Goal: Information Seeking & Learning: Find specific fact

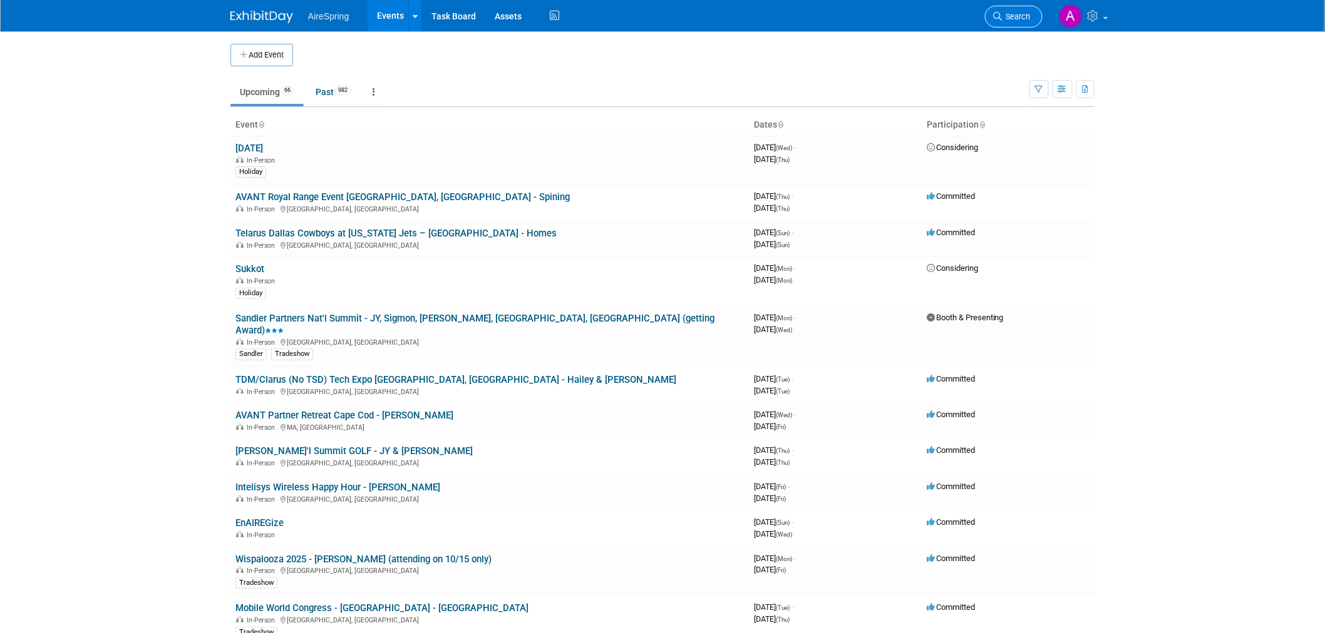
click at [1013, 8] on link "Search" at bounding box center [1014, 17] width 58 height 22
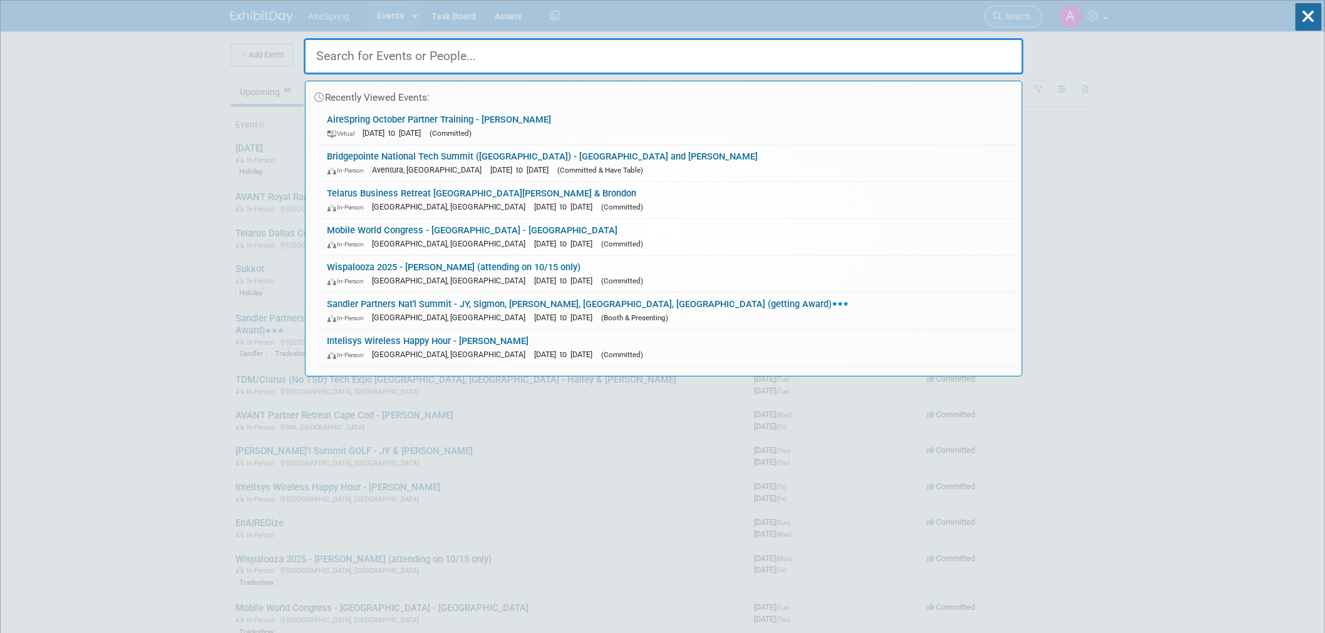
paste input "VZ CAB"
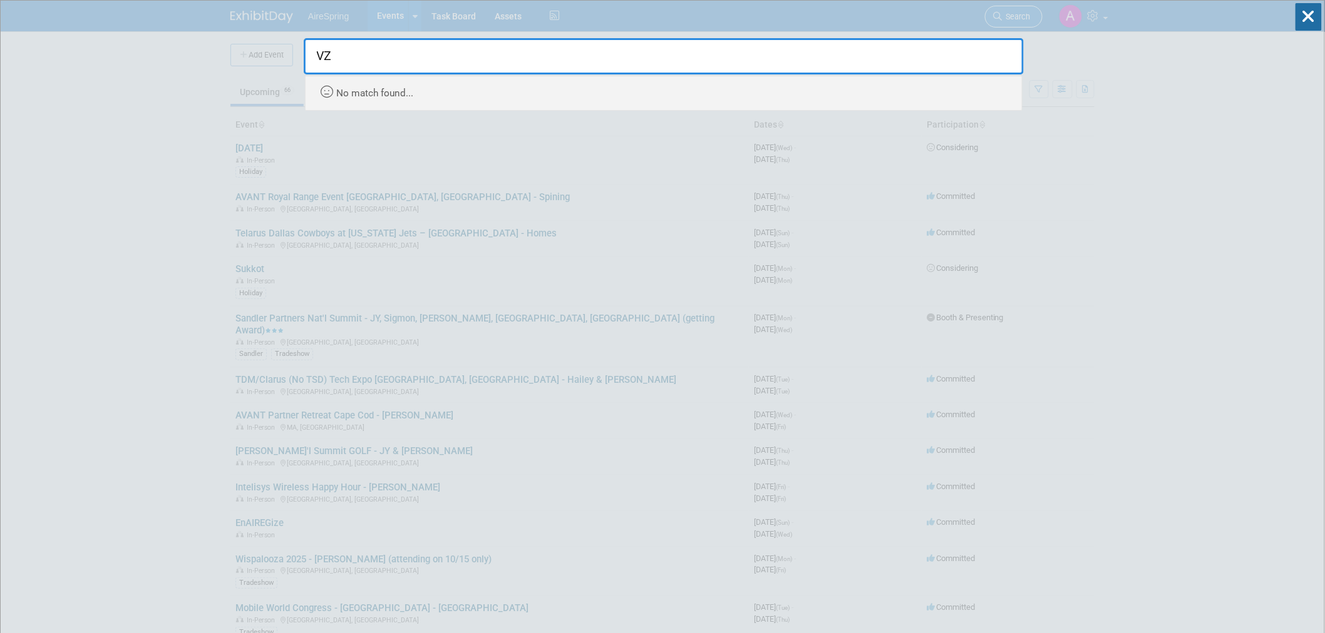
type input "V"
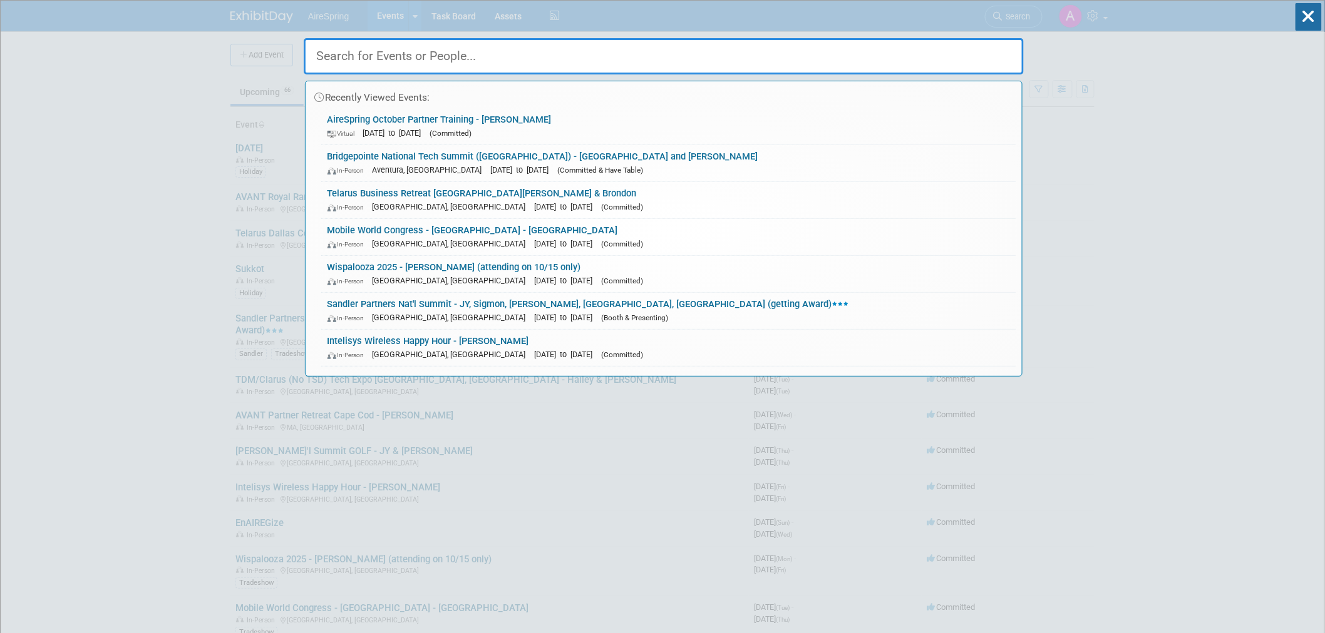
click at [504, 59] on input "text" at bounding box center [664, 56] width 720 height 36
paste input "VZ CAB (Customer Advisory Board)"
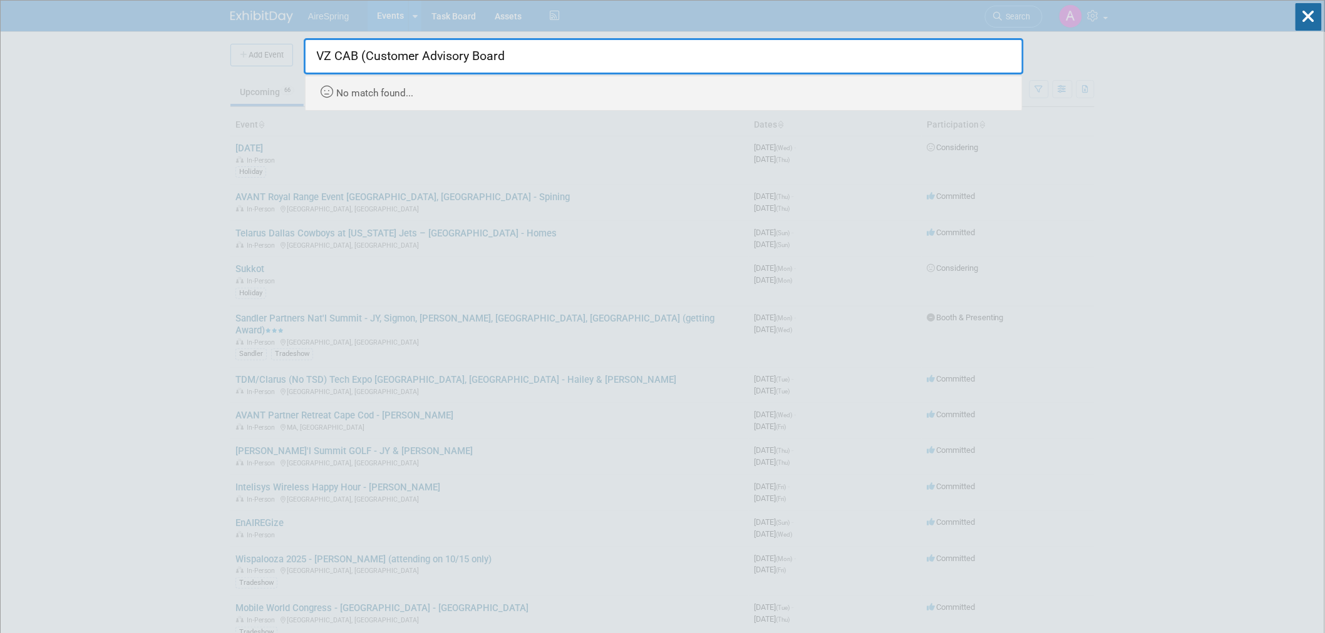
click at [361, 54] on input "VZ CAB (Customer Advisory Board" at bounding box center [664, 56] width 720 height 36
type input "VZ CAB Customer Advisory Board"
drag, startPoint x: 1177, startPoint y: 91, endPoint x: 1168, endPoint y: 97, distance: 10.8
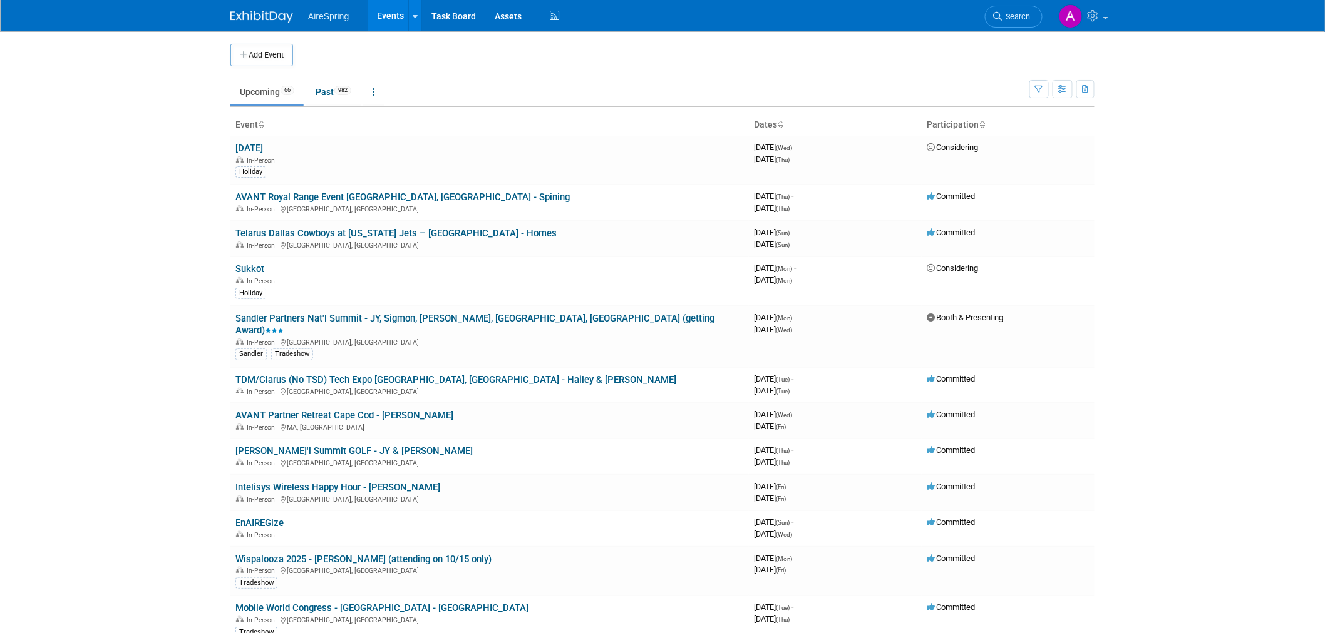
click at [141, 107] on body "AireSpring Events Add Event Bulk Upload Events Shareable Event Boards Recently …" at bounding box center [662, 316] width 1325 height 633
click at [1262, 222] on body "AireSpring Events Add Event Bulk Upload Events Shareable Event Boards Recently …" at bounding box center [662, 316] width 1325 height 633
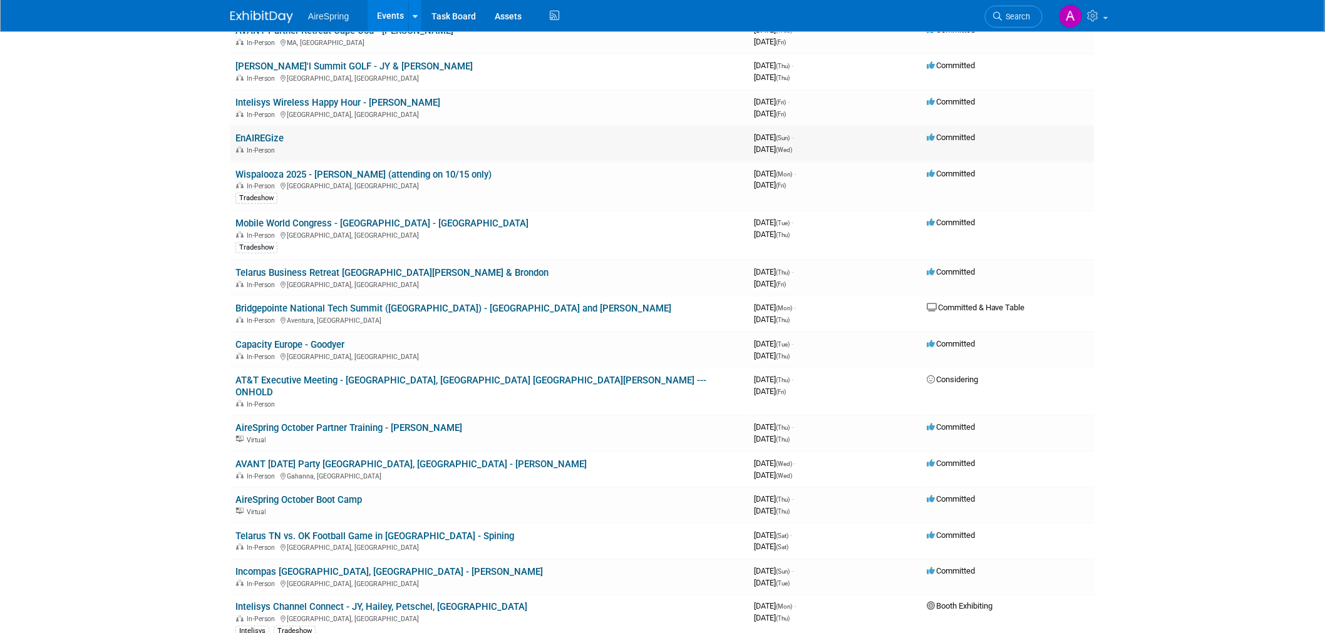
scroll to position [486, 0]
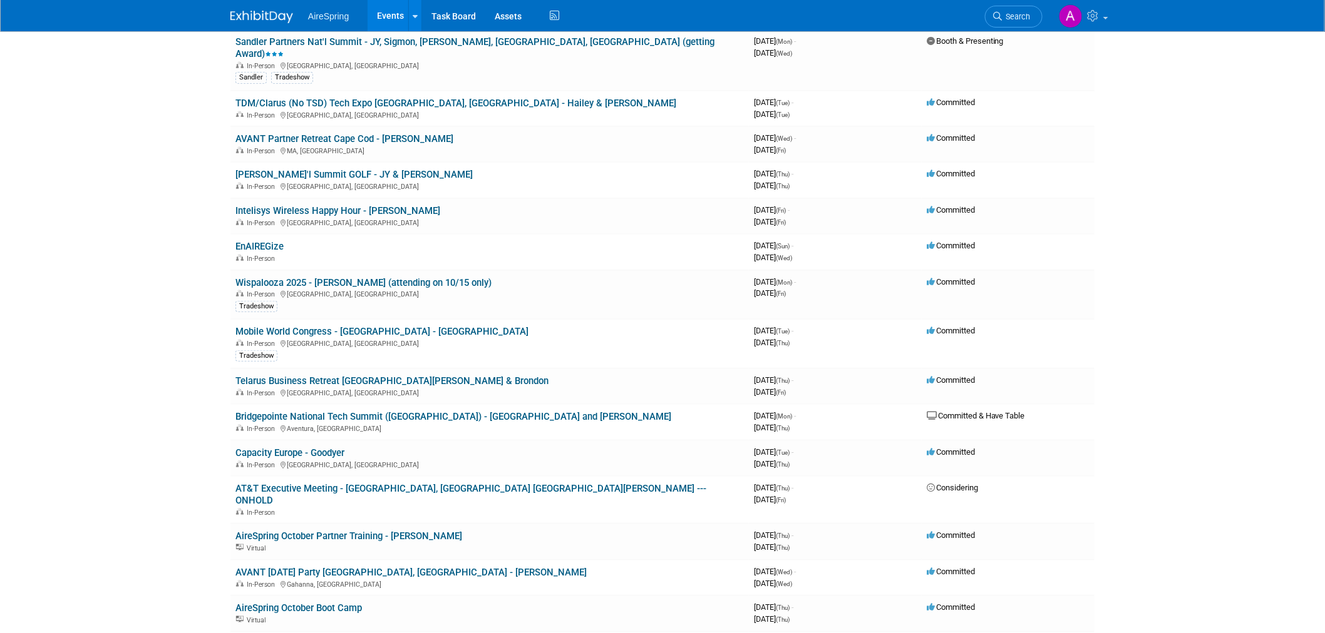
scroll to position [0, 0]
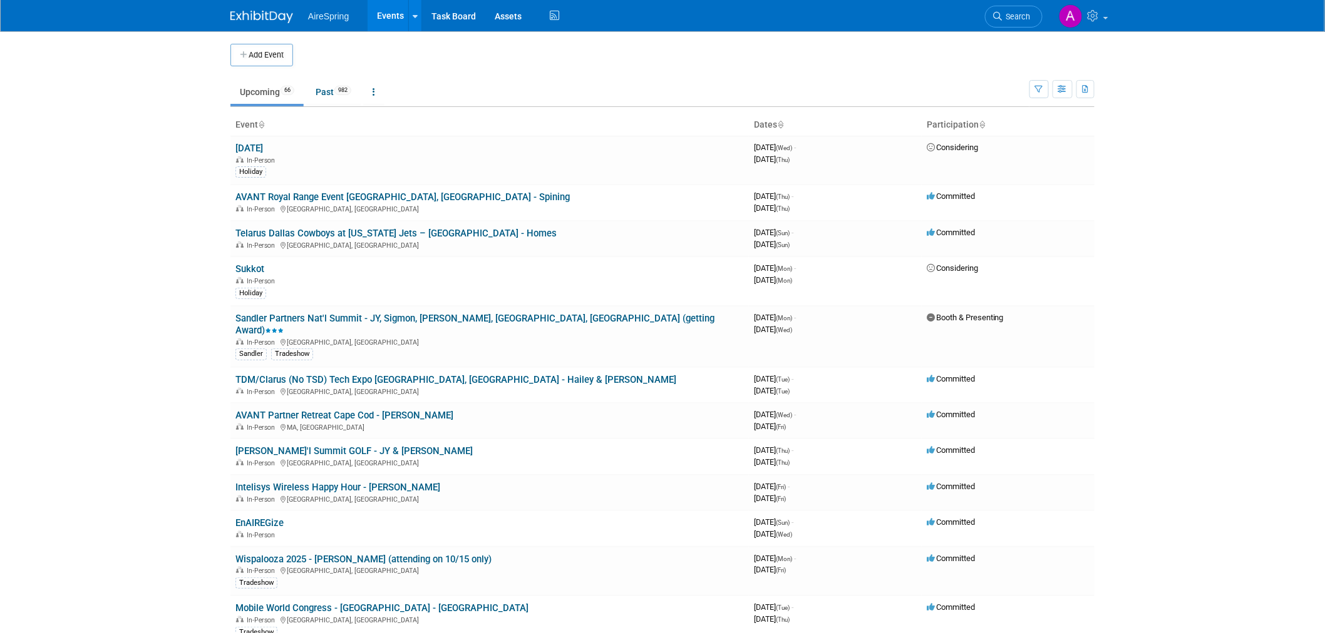
click at [158, 205] on body "AireSpring Events Add Event Bulk Upload Events Shareable Event Boards Recently …" at bounding box center [662, 316] width 1325 height 633
click at [123, 227] on body "AireSpring Events Add Event Bulk Upload Events Shareable Event Boards Recently …" at bounding box center [662, 316] width 1325 height 633
click at [121, 185] on body "AireSpring Events Add Event Bulk Upload Events Shareable Event Boards Recently …" at bounding box center [662, 316] width 1325 height 633
click at [83, 210] on body "AireSpring Events Add Event Bulk Upload Events Shareable Event Boards Recently …" at bounding box center [662, 316] width 1325 height 633
click at [142, 197] on body "AireSpring Events Add Event Bulk Upload Events Shareable Event Boards Recently …" at bounding box center [662, 316] width 1325 height 633
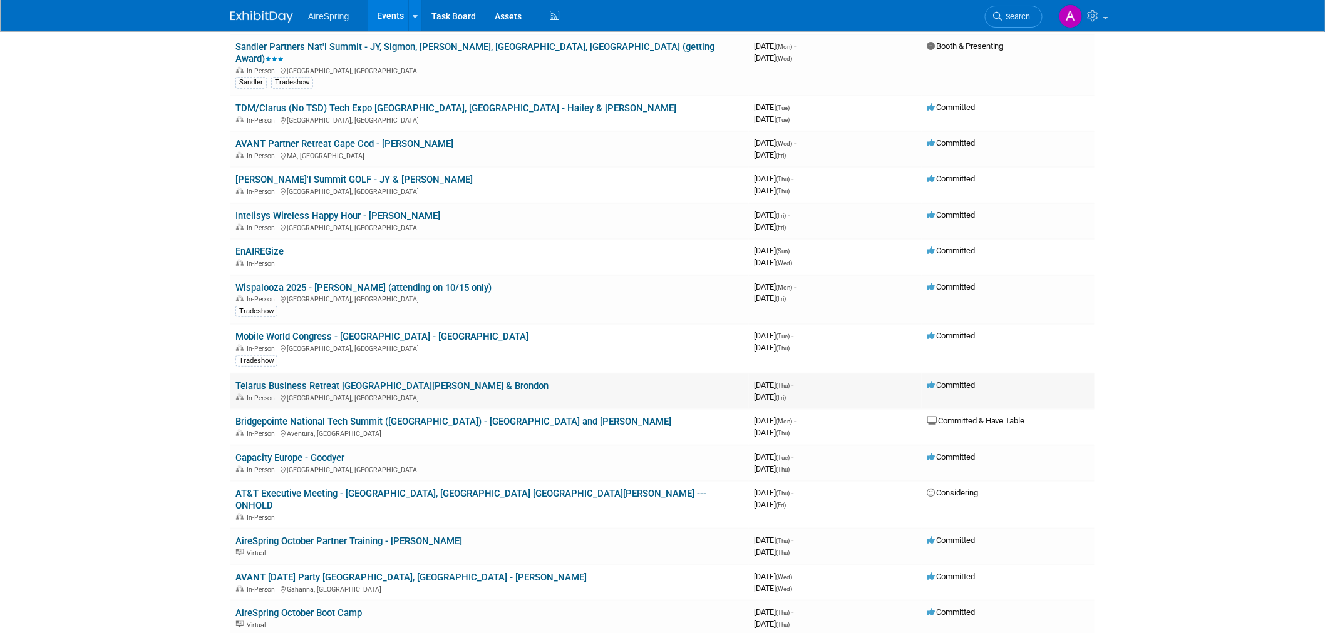
scroll to position [278, 0]
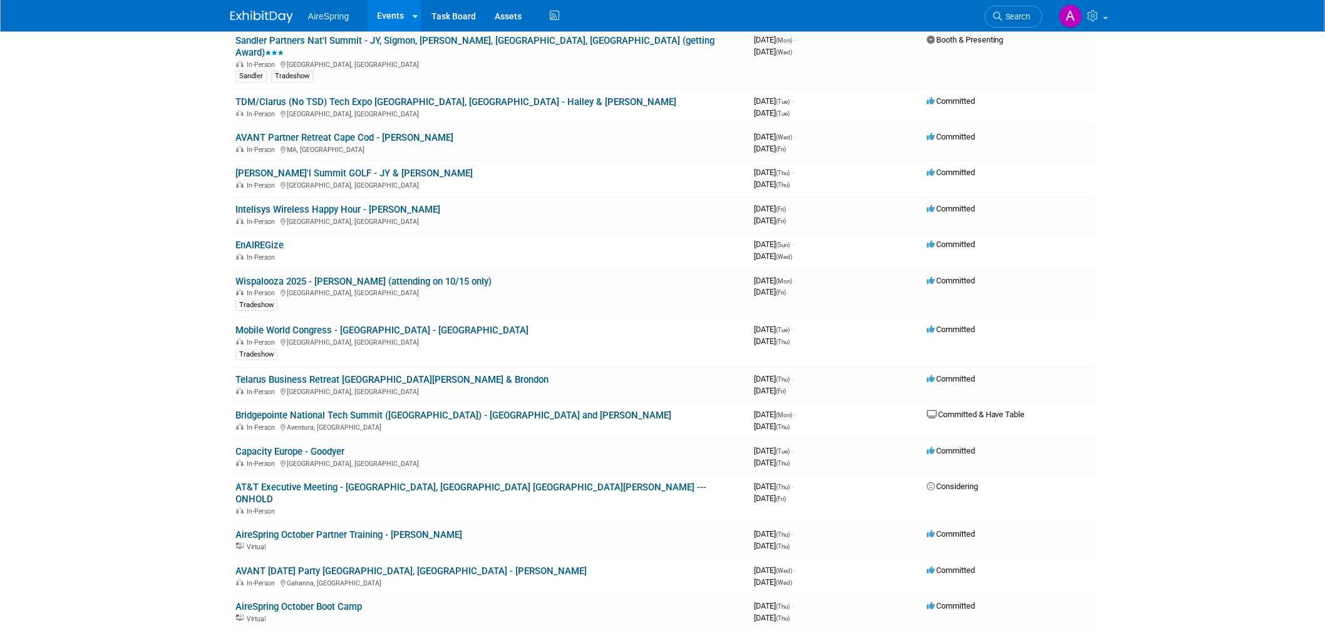
click at [138, 280] on body "AireSpring Events Add Event Bulk Upload Events Shareable Event Boards Recently …" at bounding box center [662, 38] width 1325 height 633
click at [165, 353] on body "AireSpring Events Add Event Bulk Upload Events Shareable Event Boards Recently …" at bounding box center [662, 38] width 1325 height 633
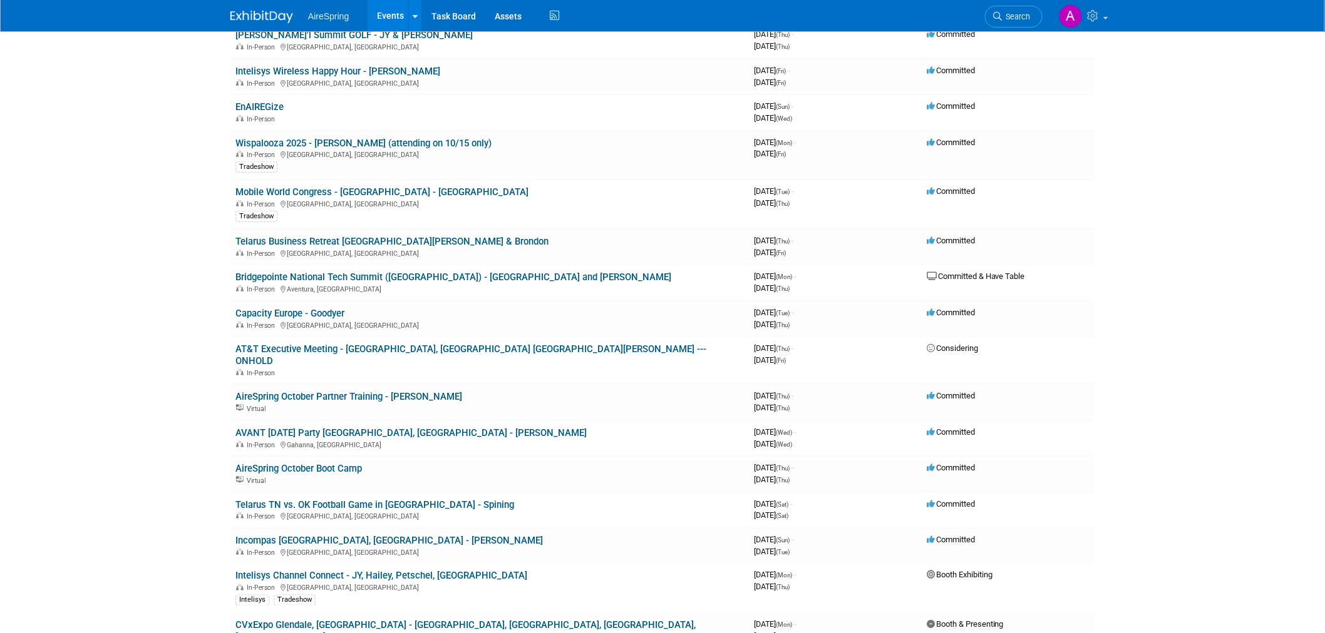
scroll to position [417, 0]
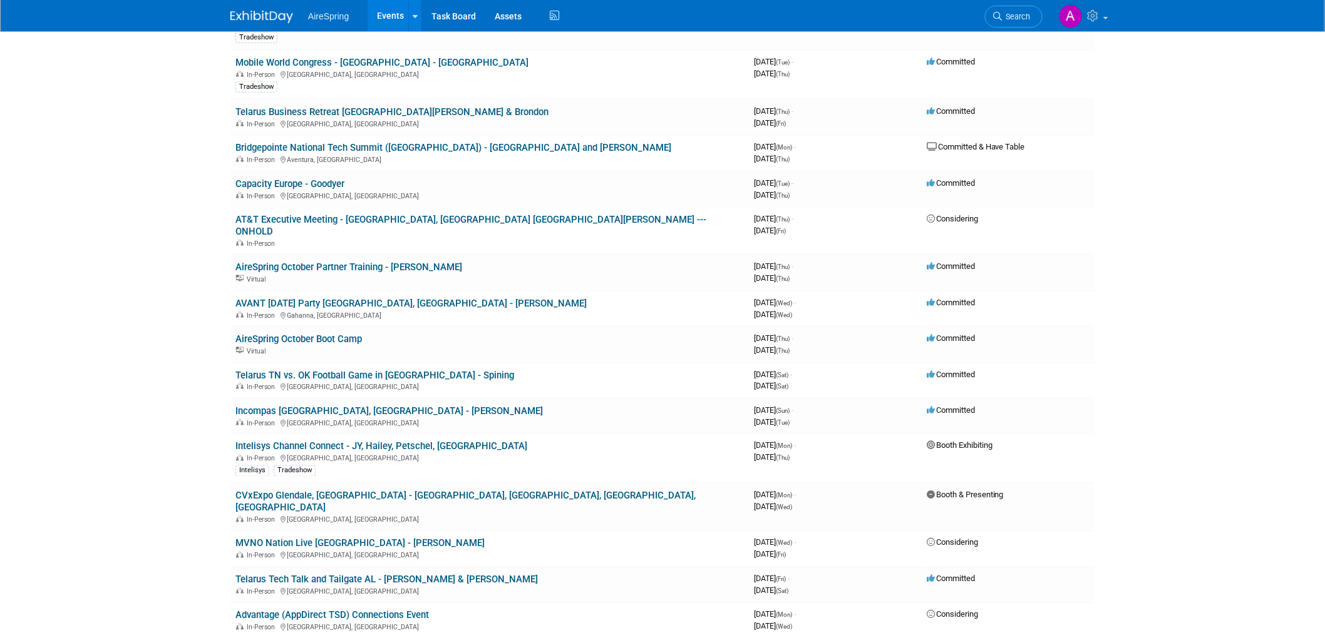
scroll to position [556, 0]
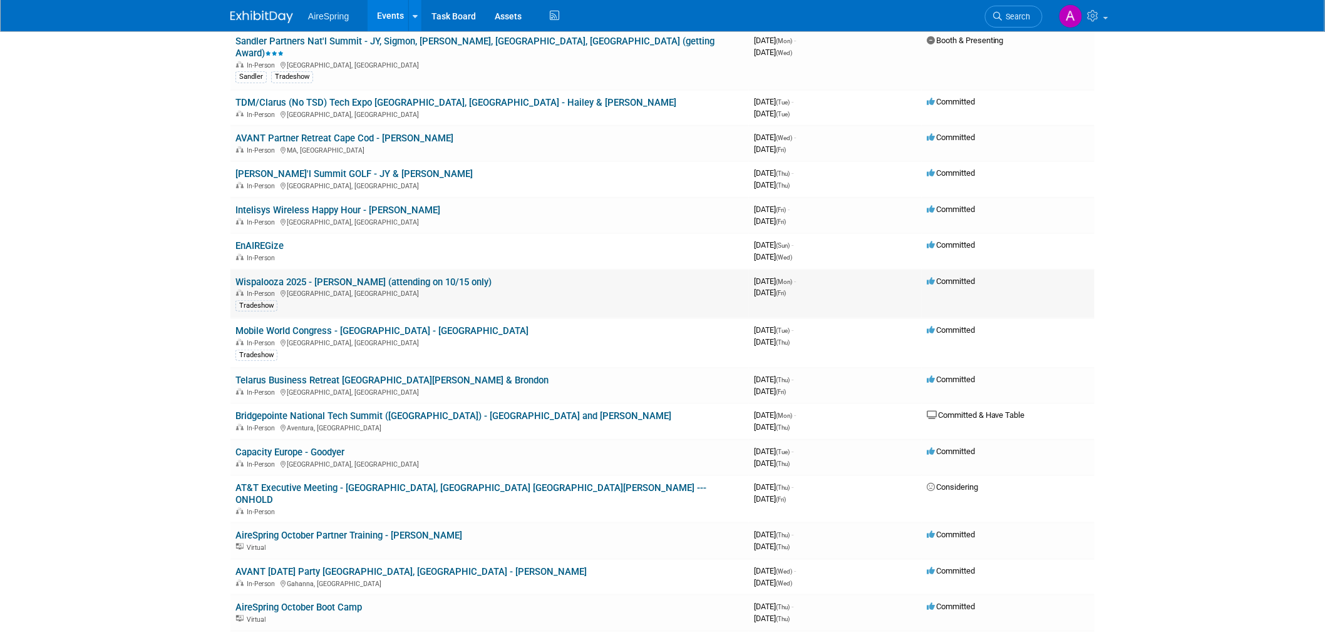
scroll to position [278, 0]
click at [123, 339] on body "AireSpring Events Add Event Bulk Upload Events Shareable Event Boards Recently …" at bounding box center [662, 38] width 1325 height 633
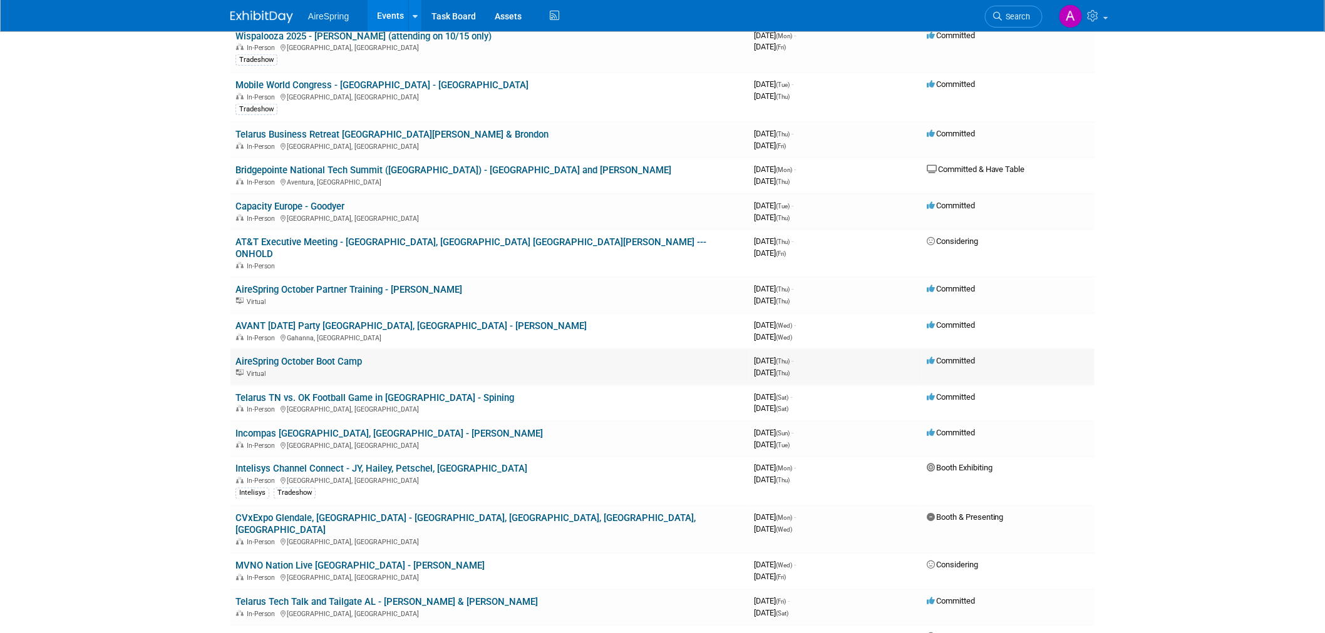
scroll to position [556, 0]
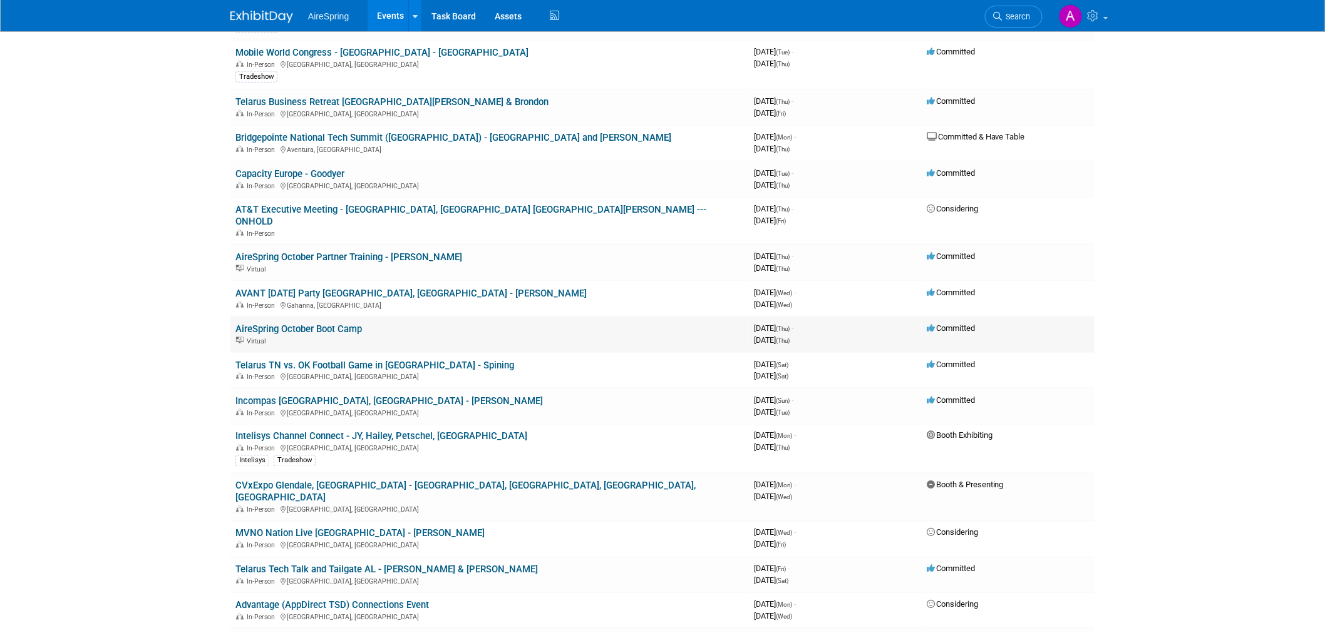
drag, startPoint x: 230, startPoint y: 223, endPoint x: 1023, endPoint y: 299, distance: 796.7
copy tbody "AireSpring October Partner Training - Sigmon Virtual 3970166400 October 23, 202…"
drag, startPoint x: 116, startPoint y: 222, endPoint x: 143, endPoint y: 227, distance: 26.8
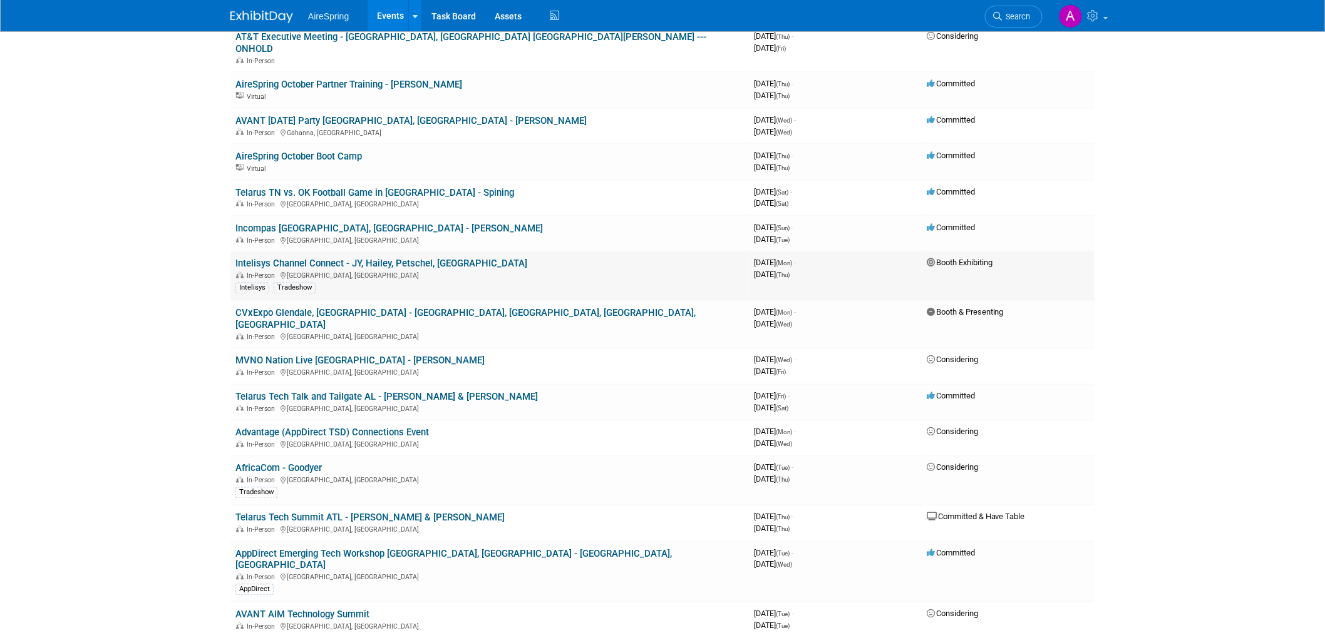
scroll to position [904, 0]
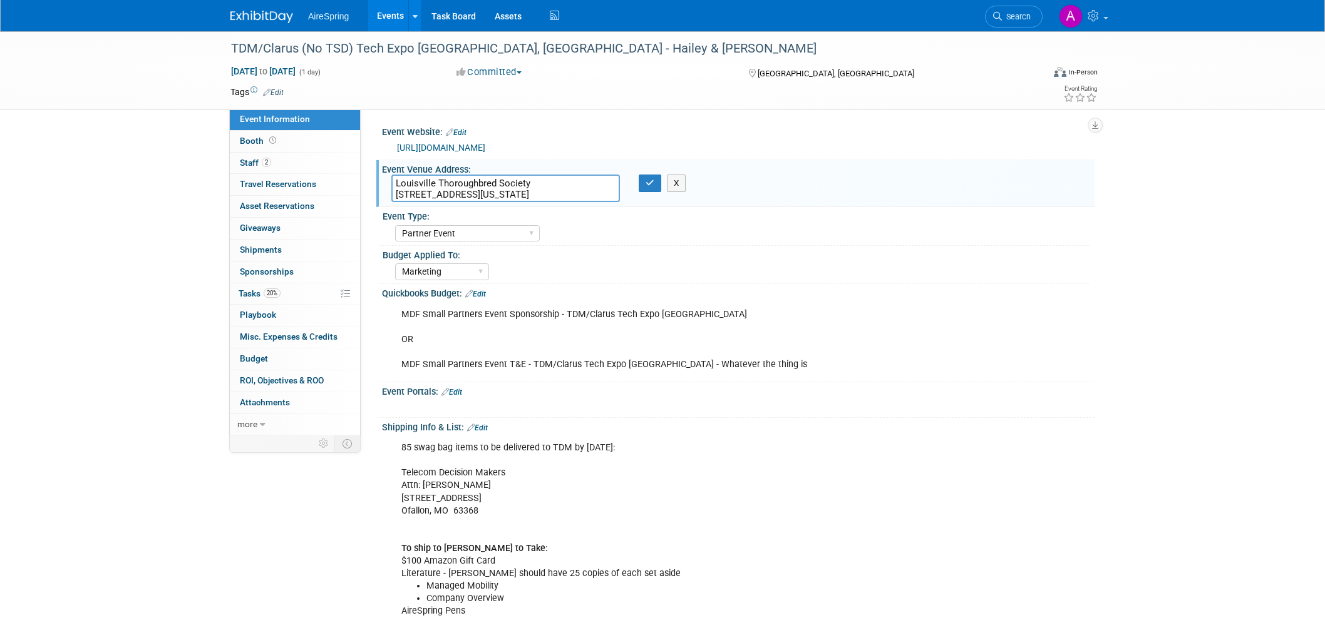
select select "Partner Event"
select select "Marketing"
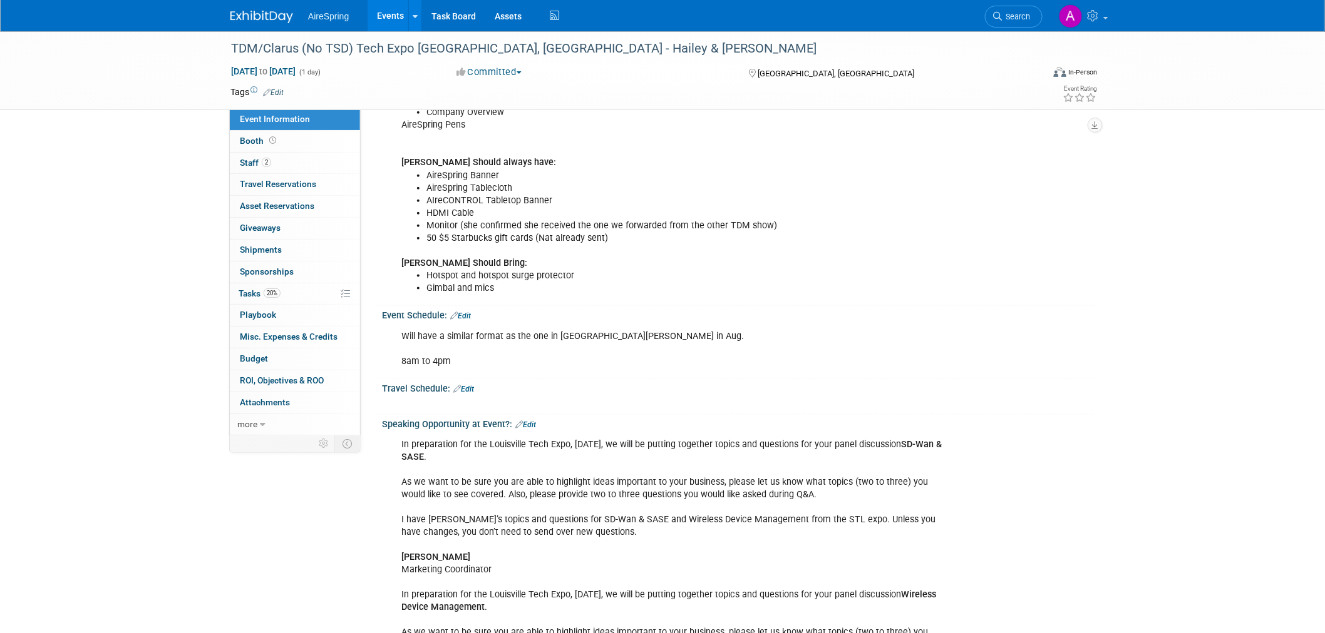
scroll to position [486, 0]
click at [124, 156] on div "TDM/Clarus (No TSD) Tech Expo Louisville, KY - Hailey & O'Leary Oct 7, 2025 to …" at bounding box center [662, 293] width 1325 height 1497
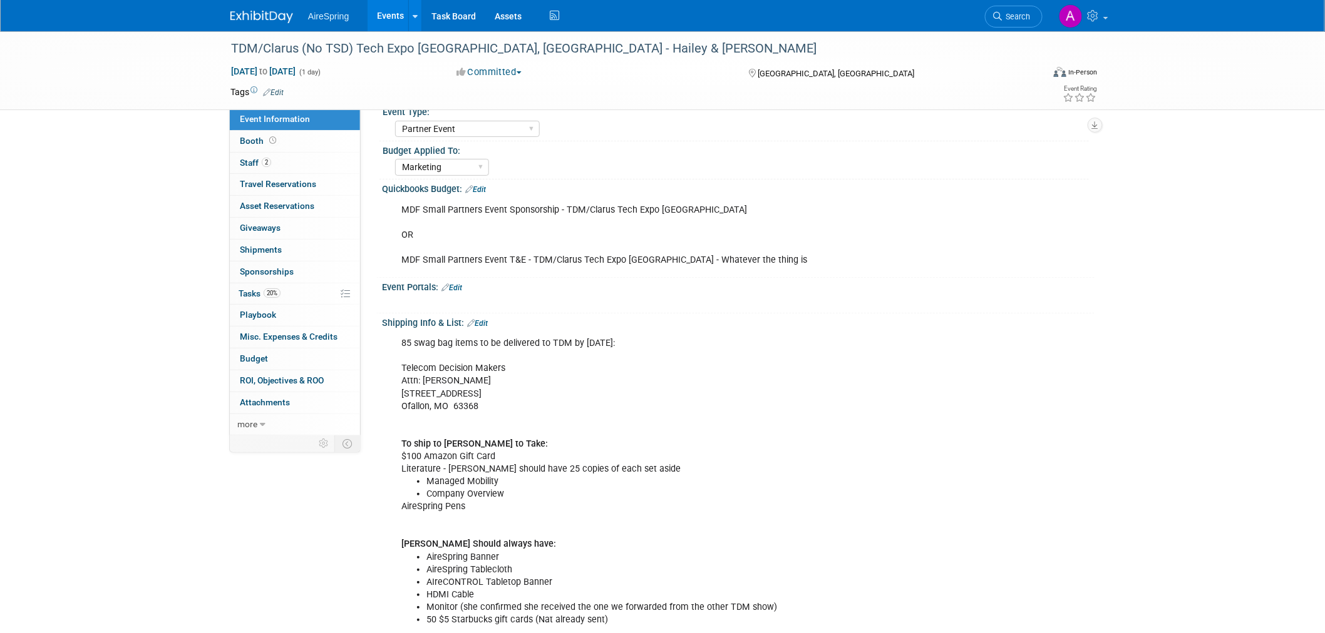
scroll to position [0, 0]
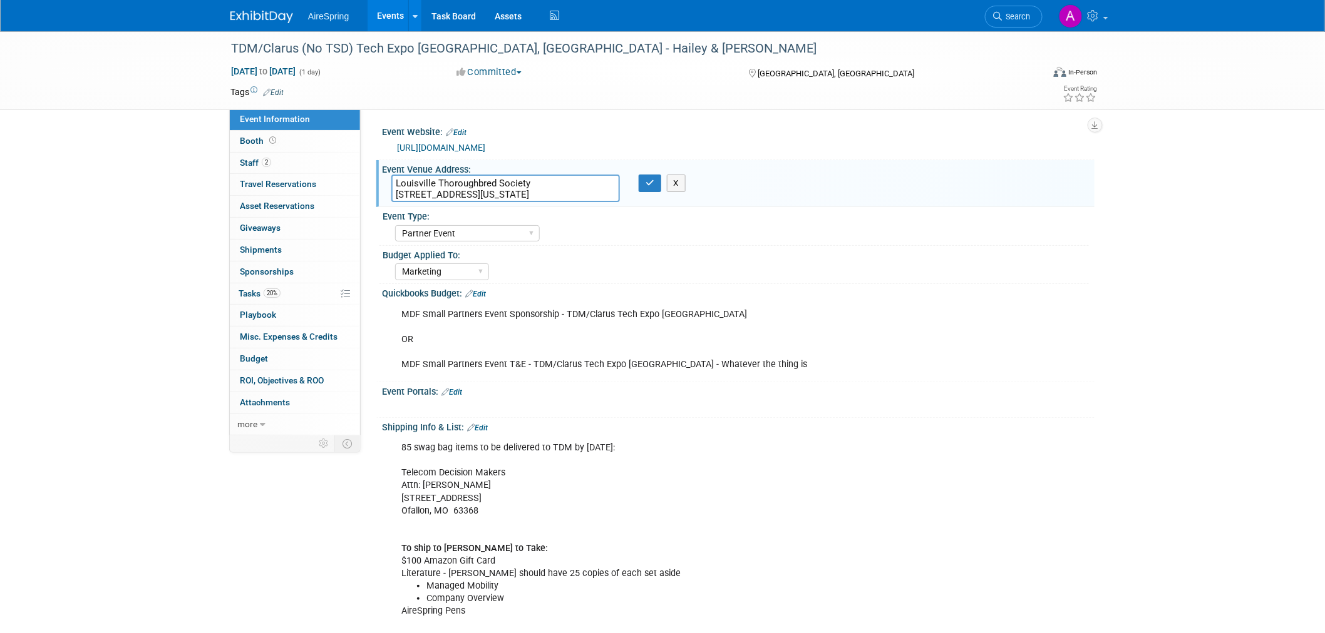
click at [107, 105] on div "TDM/Clarus (No TSD) Tech Expo Louisville, KY - Hailey & O'Leary Oct 7, 2025 to …" at bounding box center [662, 70] width 1325 height 79
click at [898, 262] on div "Marketing Sales Operations Customer" at bounding box center [742, 270] width 694 height 20
click at [680, 187] on button "X" at bounding box center [676, 184] width 19 height 18
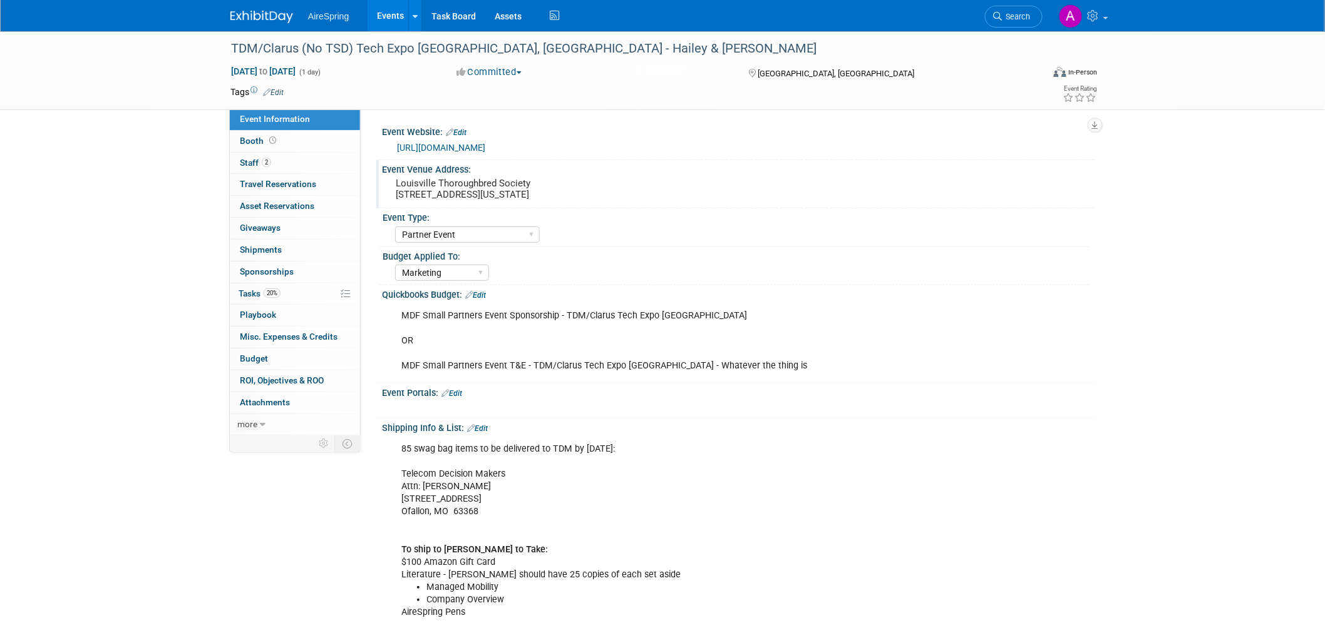
click at [872, 290] on div "Quickbooks Budget: Edit" at bounding box center [738, 293] width 712 height 16
click at [247, 15] on img at bounding box center [261, 17] width 63 height 13
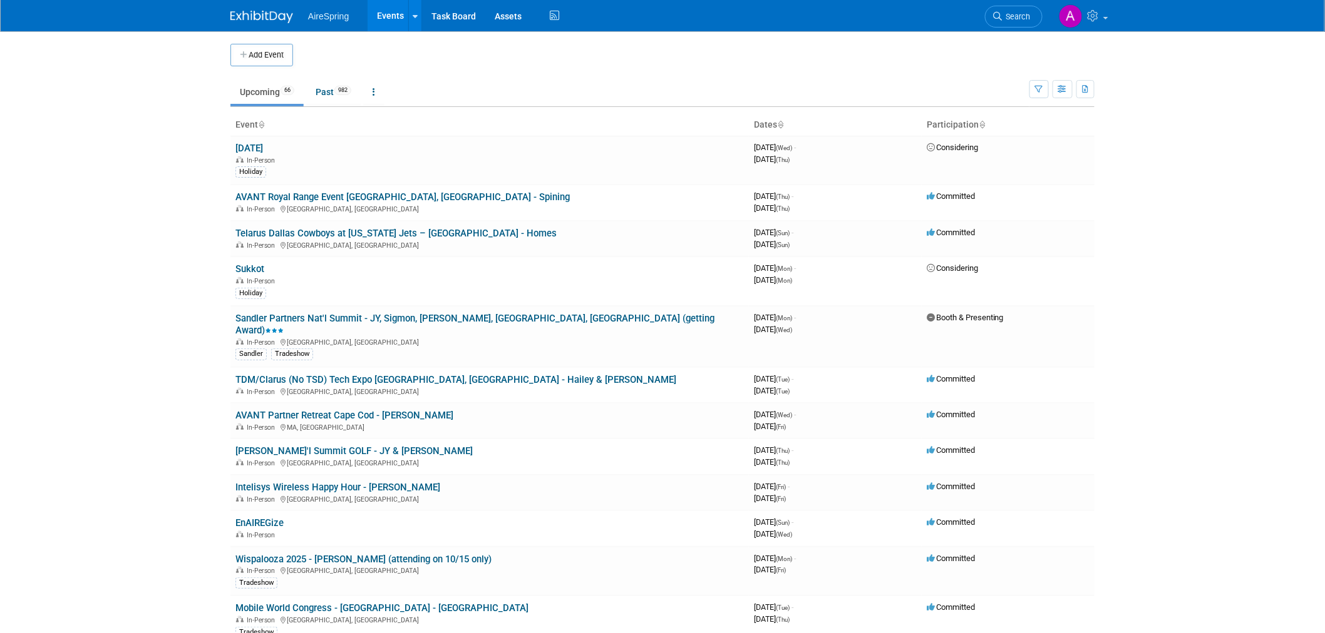
click at [170, 222] on body "AireSpring Events Add Event Bulk Upload Events Shareable Event Boards Recently …" at bounding box center [662, 316] width 1325 height 633
click at [125, 334] on body "AireSpring Events Add Event Bulk Upload Events Shareable Event Boards Recently …" at bounding box center [662, 316] width 1325 height 633
click at [136, 356] on body "AireSpring Events Add Event Bulk Upload Events Shareable Event Boards Recently …" at bounding box center [662, 316] width 1325 height 633
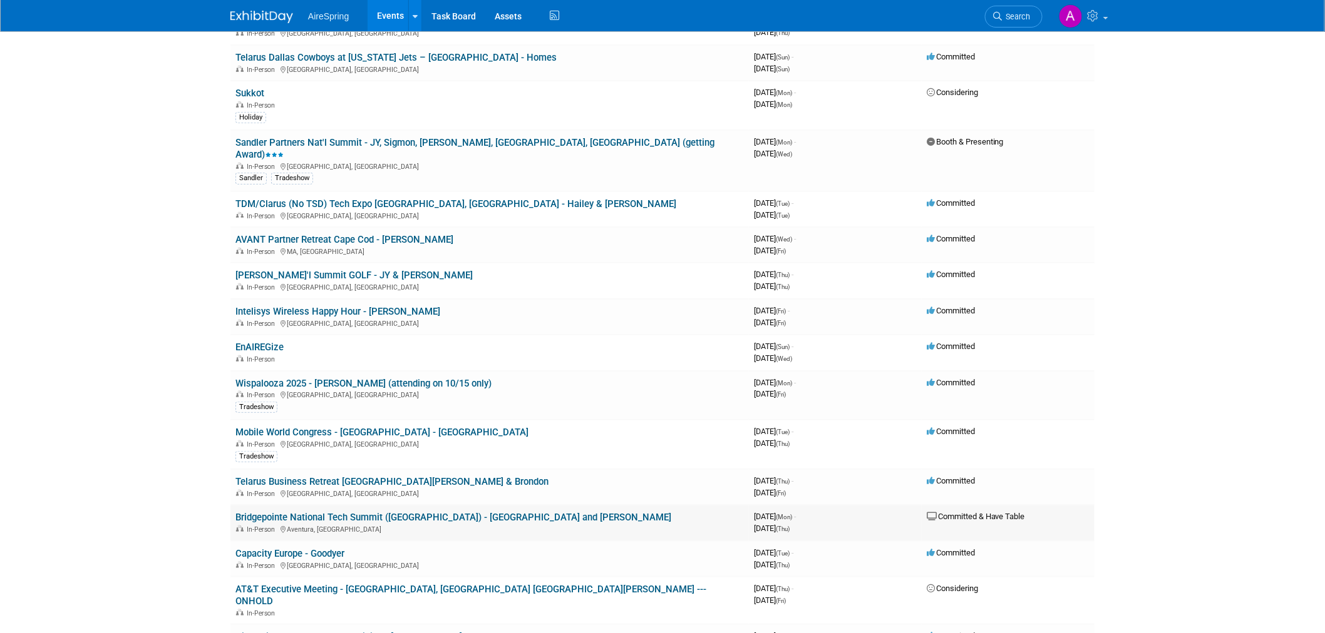
scroll to position [208, 0]
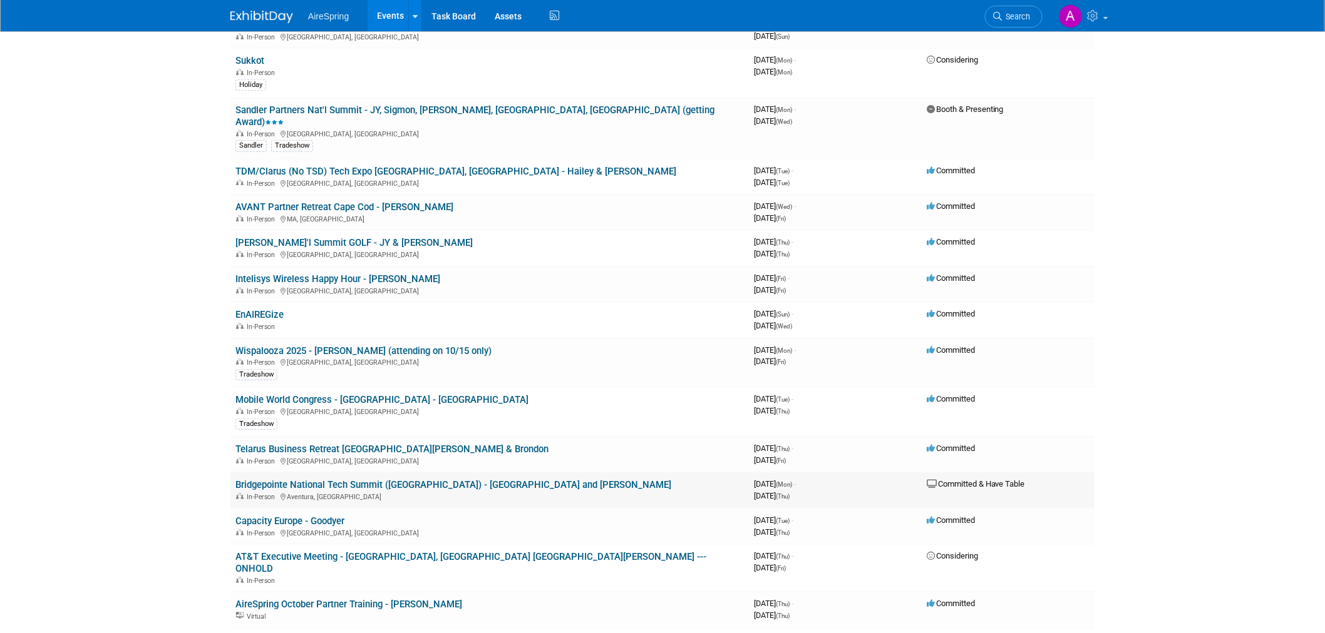
click at [392, 479] on link "Bridgepointe National Tech Summit ([GEOGRAPHIC_DATA]) - [GEOGRAPHIC_DATA] and […" at bounding box center [453, 484] width 436 height 11
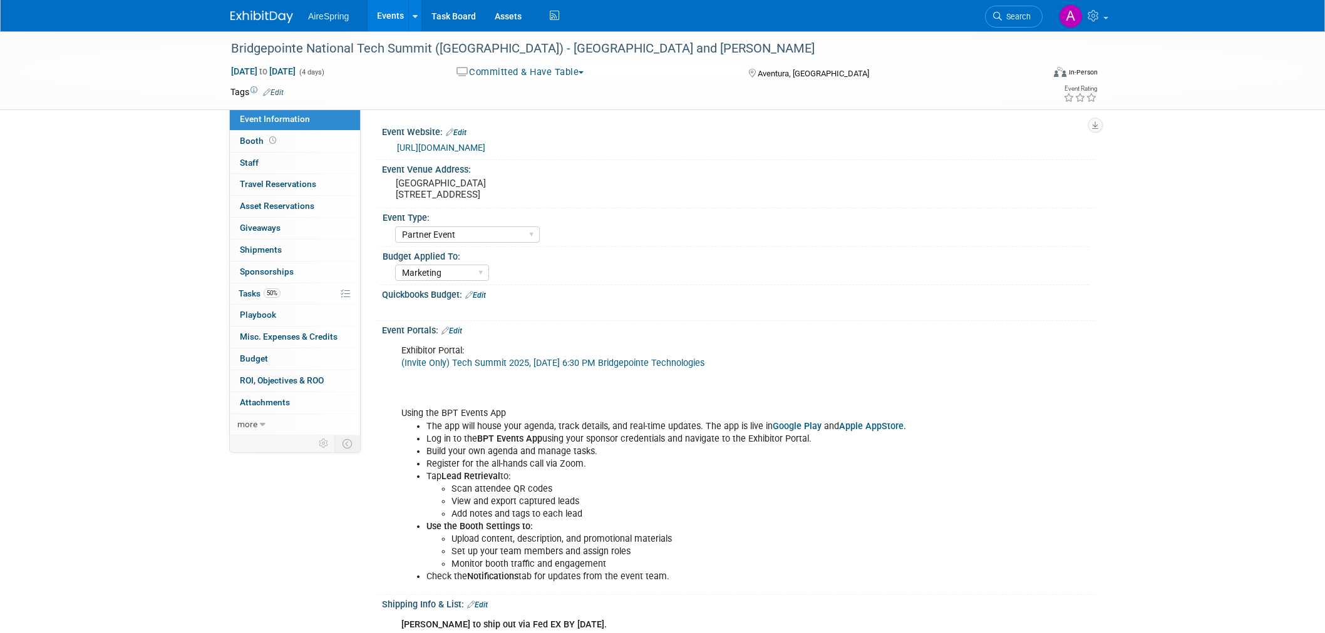
select select "Partner Event"
select select "Marketing"
click at [437, 194] on pre "JW Marriott Miami Turnberry Resort 19999 W Country Club Dr, Aventura, FL 33180" at bounding box center [530, 189] width 269 height 23
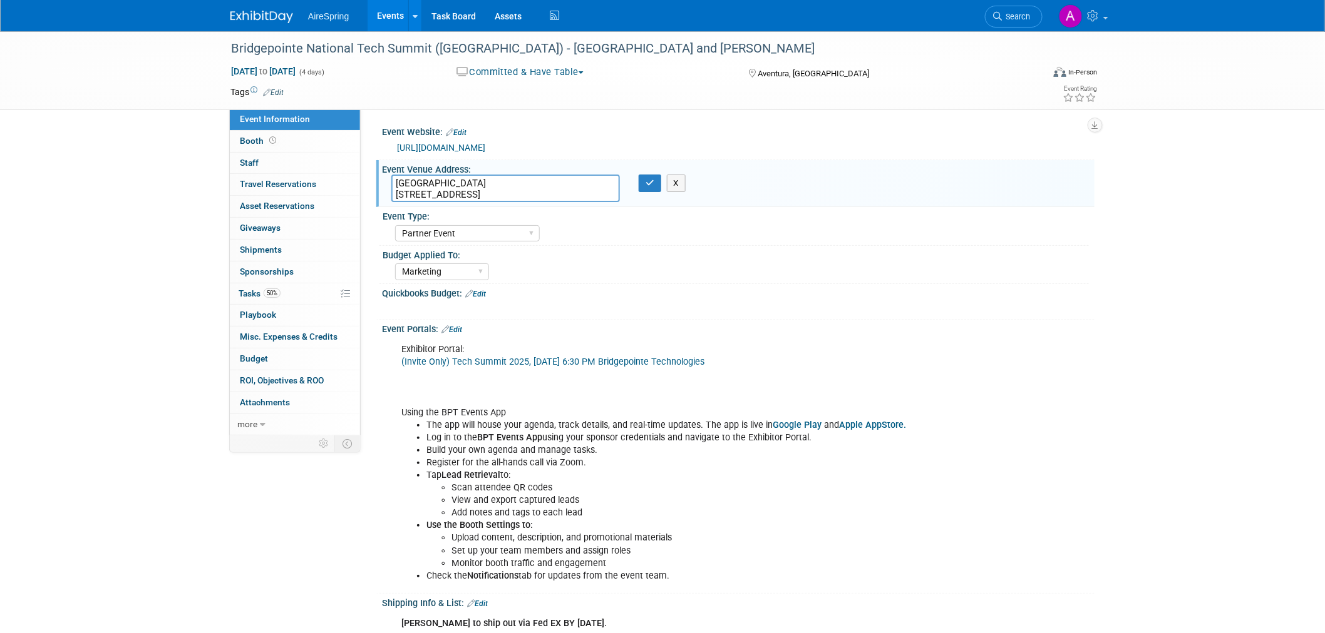
drag, startPoint x: 397, startPoint y: 185, endPoint x: 598, endPoint y: 193, distance: 201.1
click at [598, 193] on textarea "JW Marriott Miami Turnberry Resort 19999 W Country Club Dr, Aventura, FL 33180" at bounding box center [505, 189] width 228 height 28
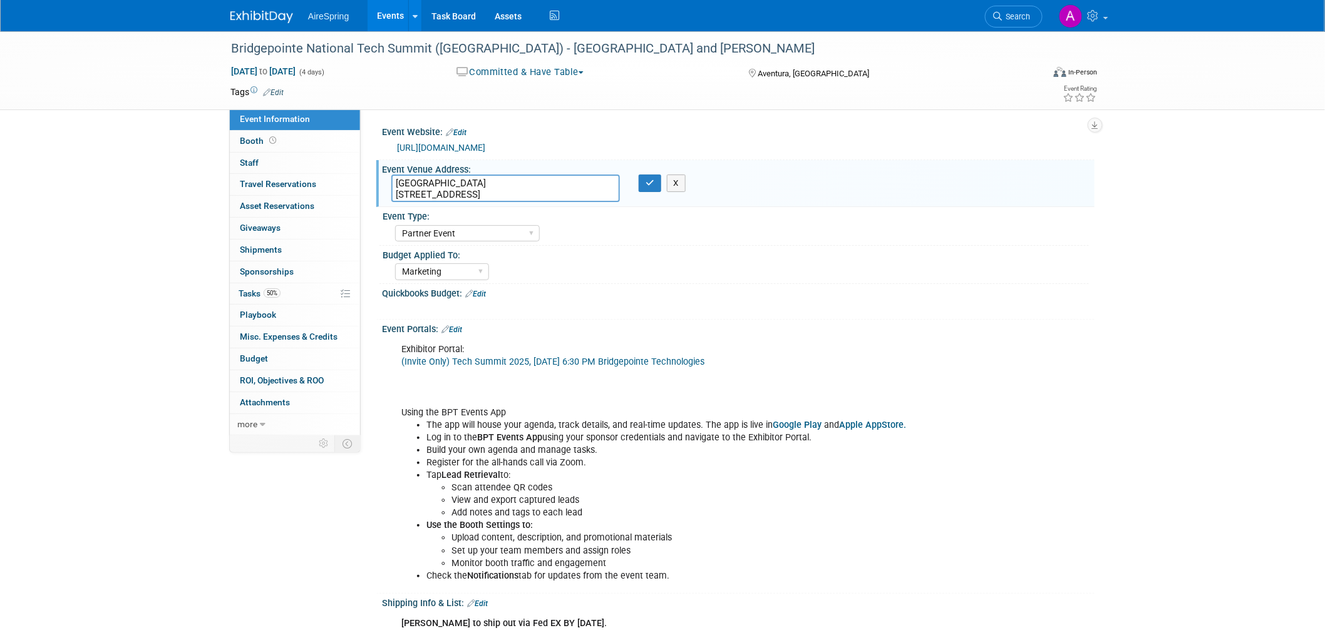
click at [854, 496] on li "Tap Lead Retrieval to: Scan attendee QR codes View and export captured leads Ad…" at bounding box center [687, 494] width 523 height 50
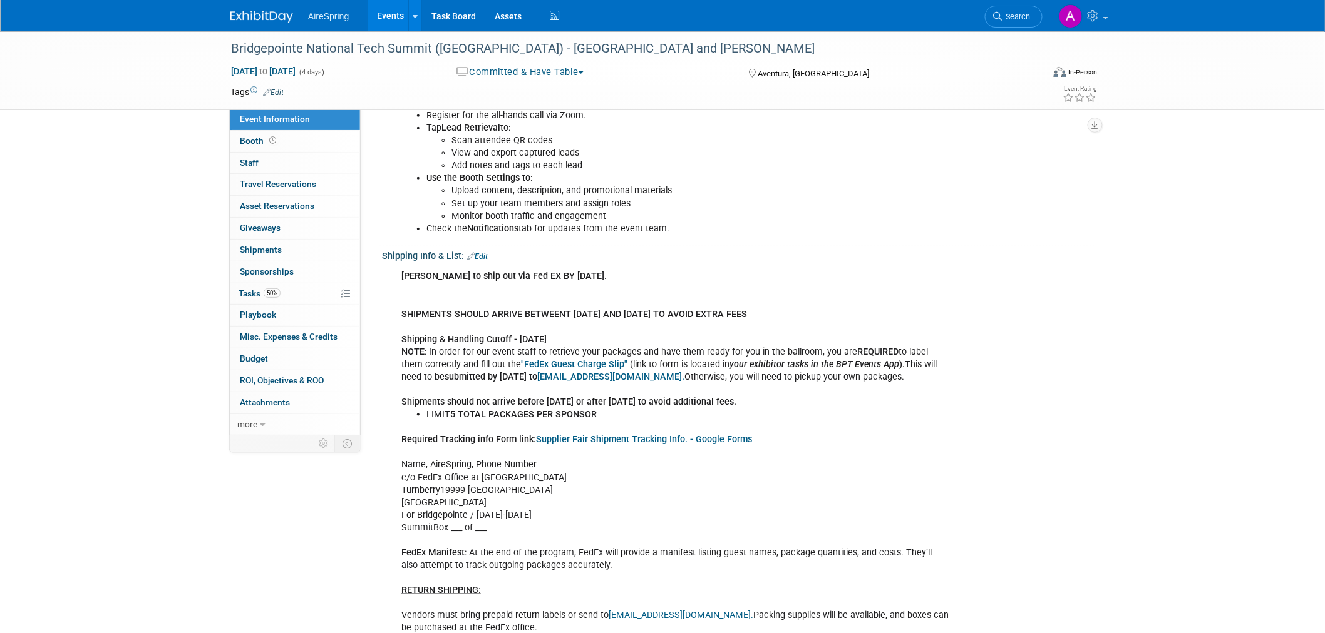
click at [815, 234] on div "Exhibitor Portal: (Invite Only) Tech Summit 2025, Sun, Oct 19th, 2025 @ 6:30 PM…" at bounding box center [674, 115] width 564 height 251
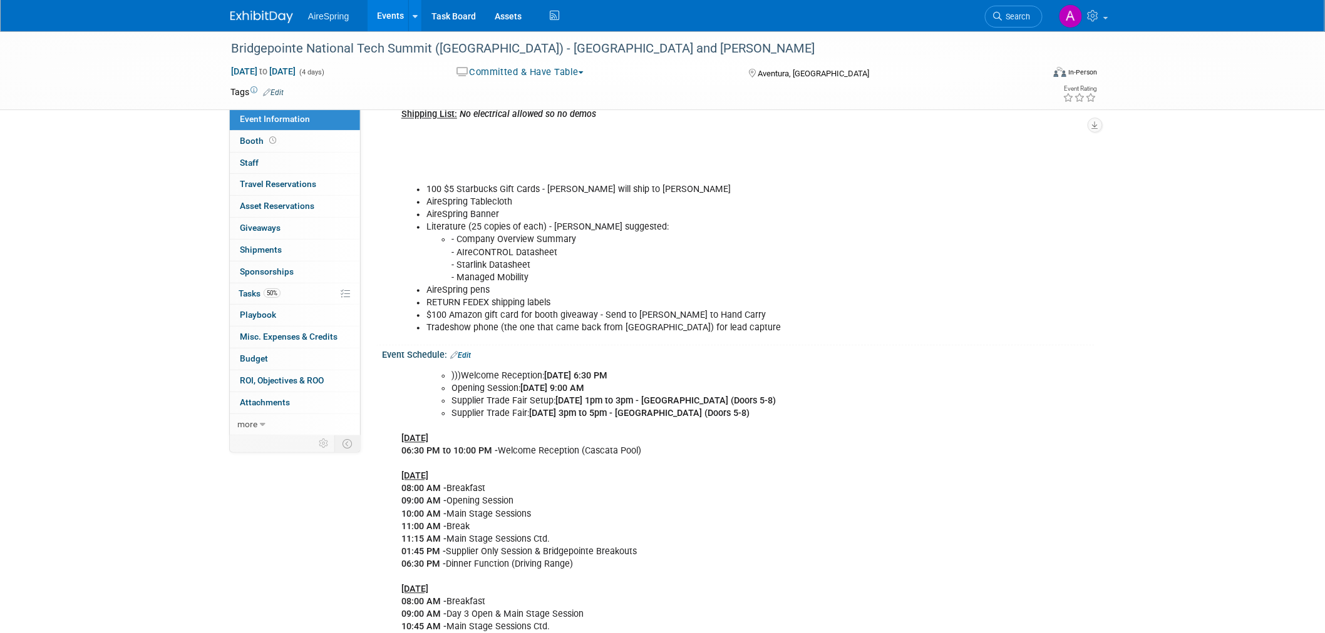
scroll to position [1043, 0]
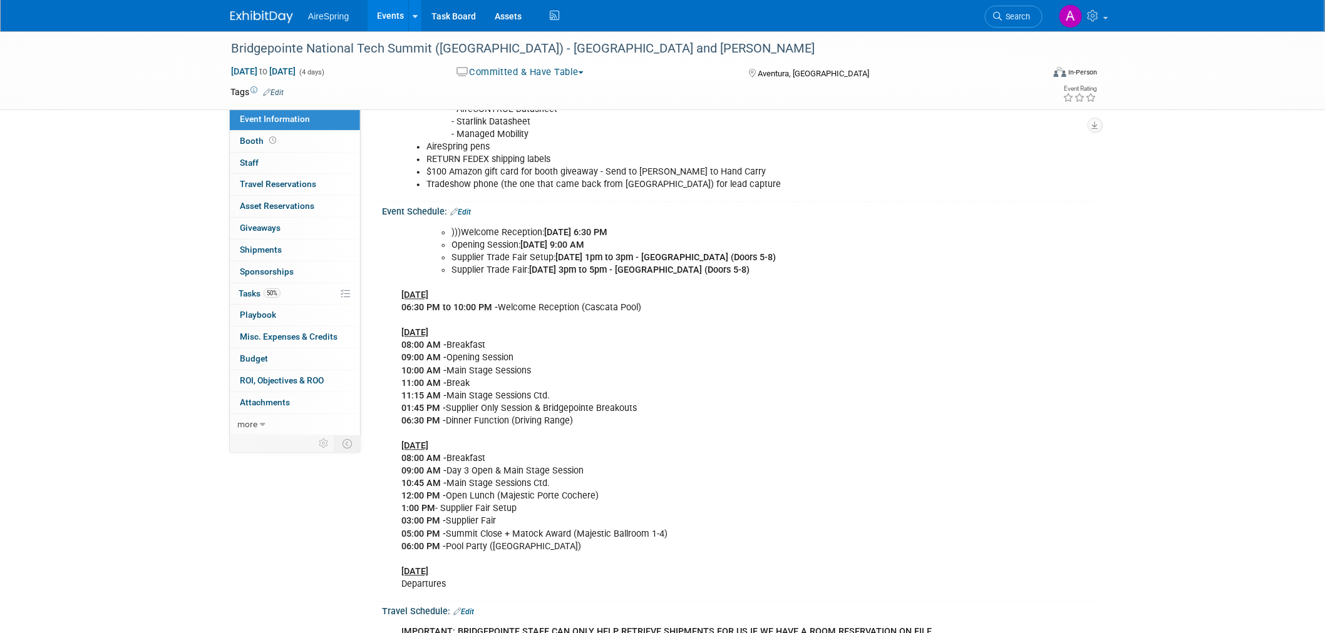
click at [937, 310] on div ")))Welcome Reception: Monday, October 20 @ 6:30 PM Opening Session: Tuesday, Oc…" at bounding box center [674, 408] width 564 height 377
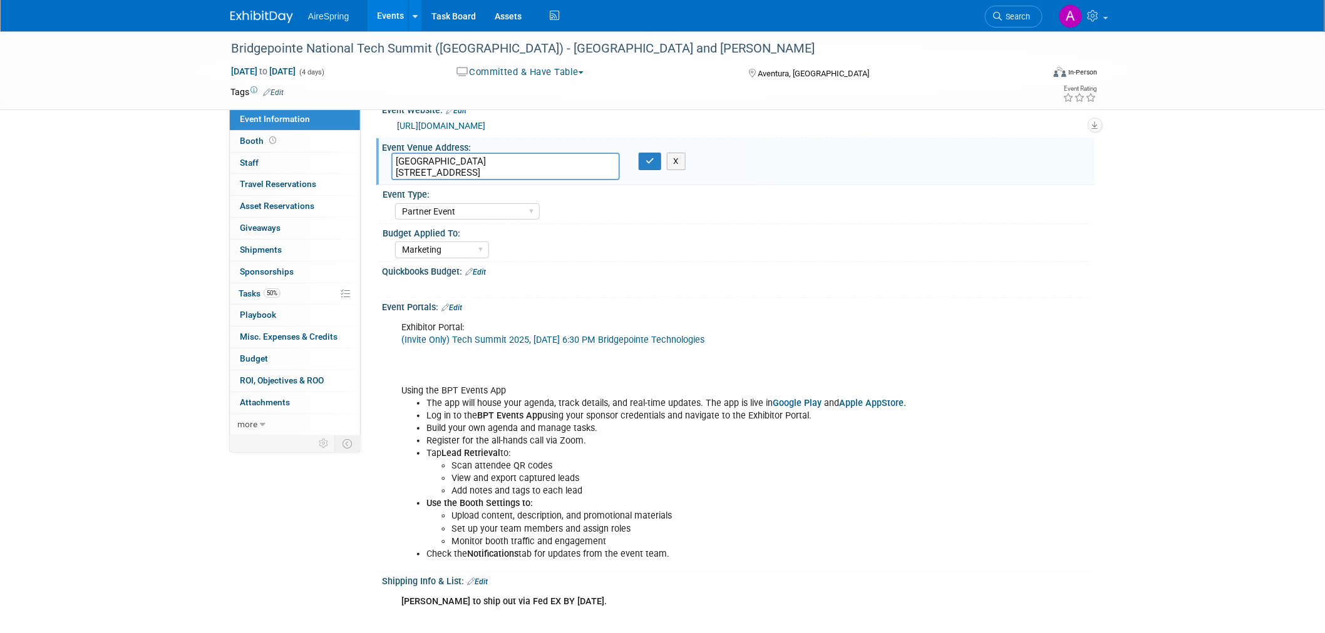
scroll to position [0, 0]
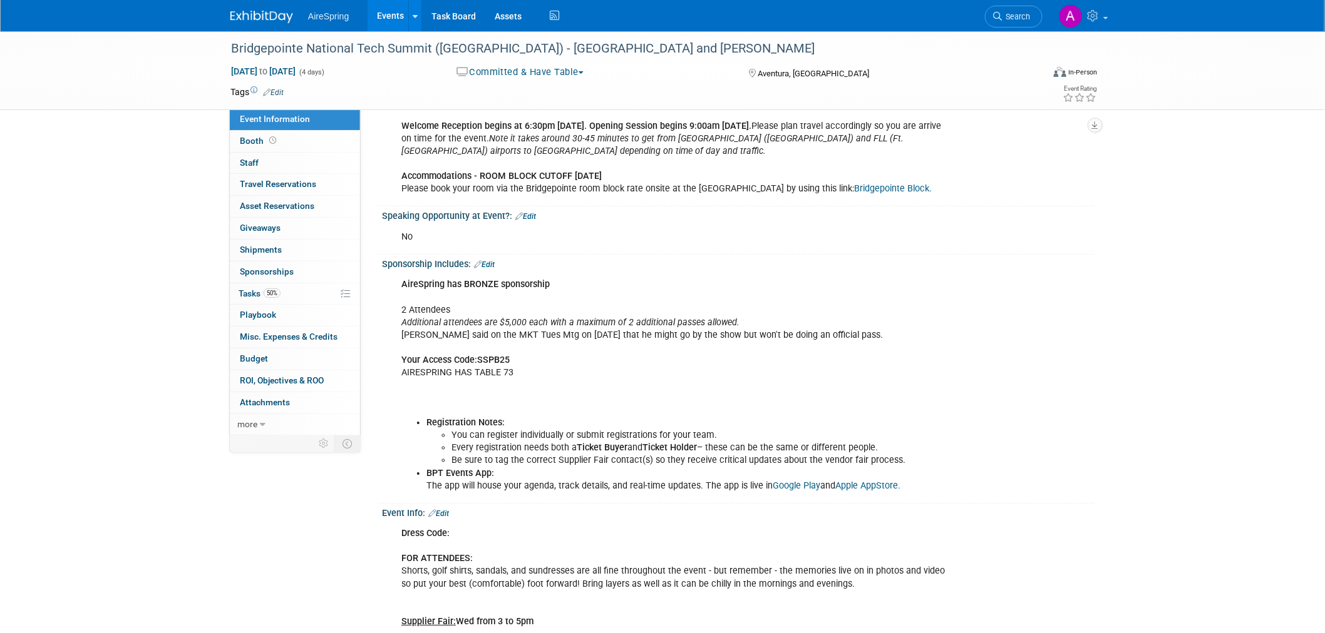
scroll to position [1182, 0]
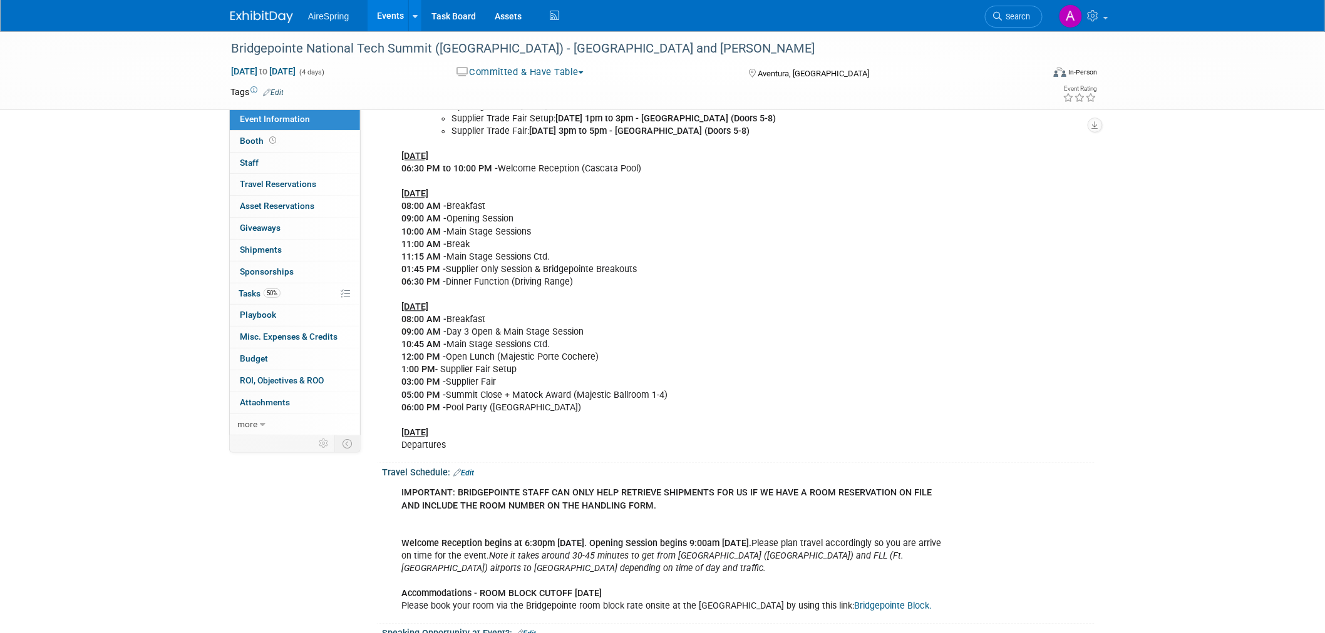
click at [1164, 230] on div "Bridgepointe National Tech Summit (Miami) - JY and Hailey Oct 20, 2025 to Oct 2…" at bounding box center [662, 150] width 1325 height 2603
click at [762, 388] on div ")))Welcome Reception: Monday, October 20 @ 6:30 PM Opening Session: Tuesday, Oc…" at bounding box center [674, 269] width 564 height 377
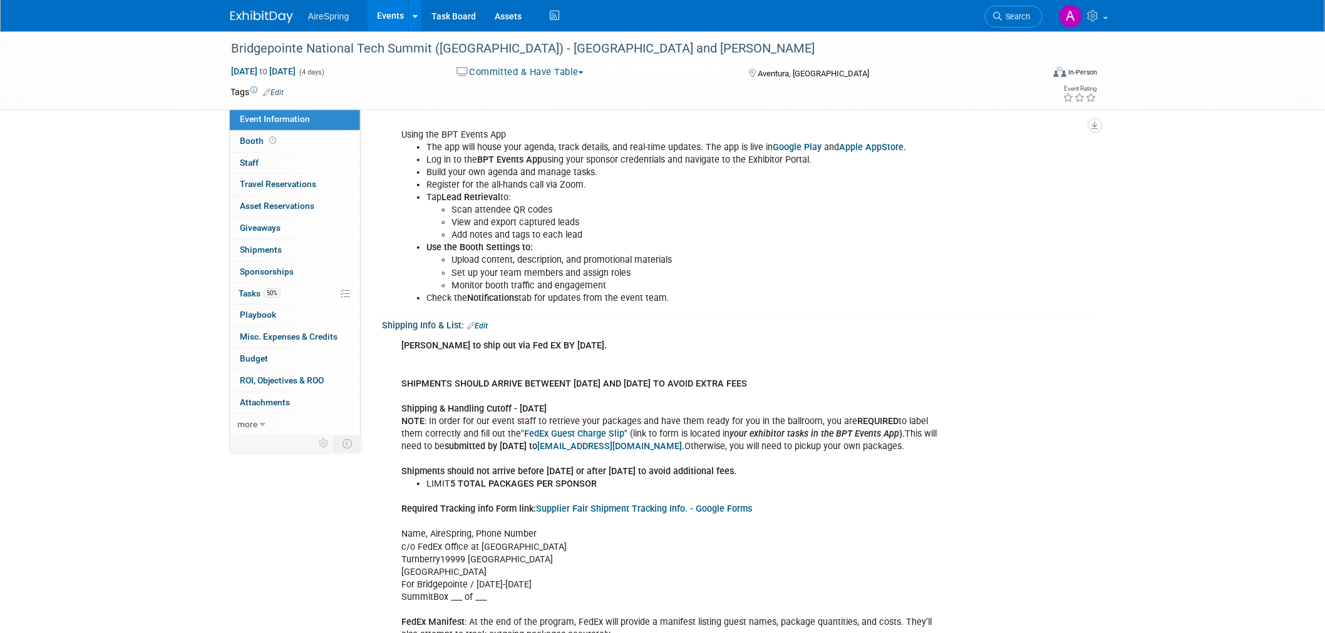
scroll to position [0, 0]
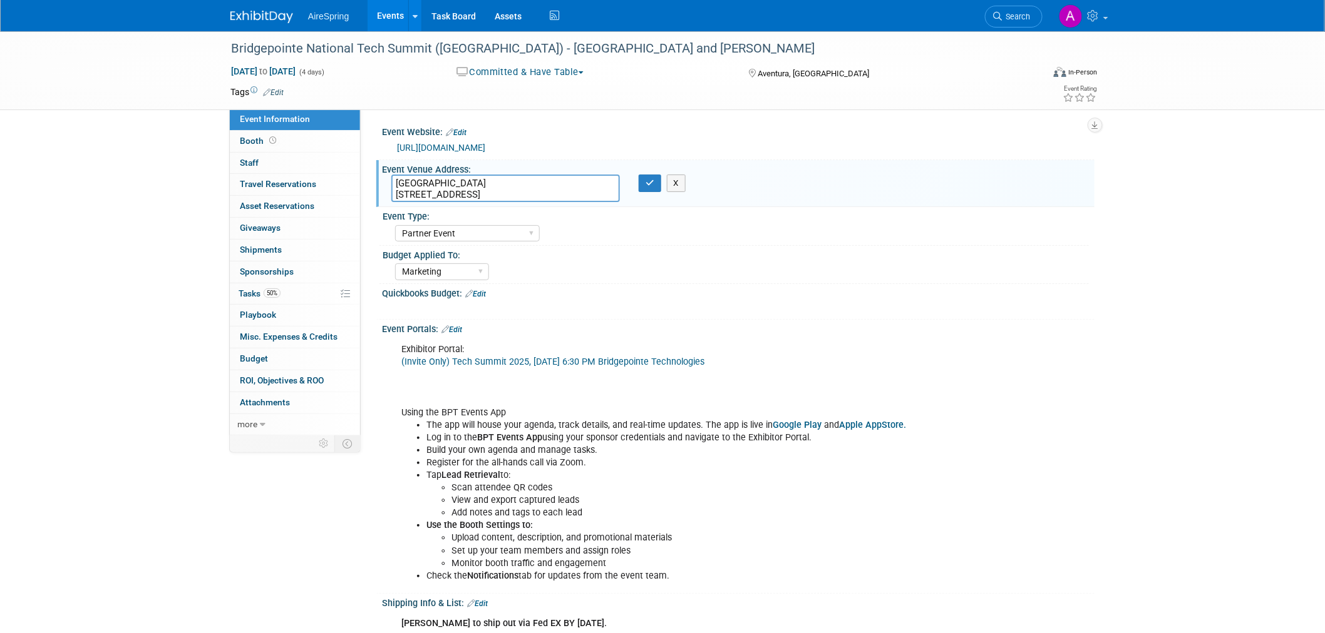
click at [537, 185] on textarea "JW Marriott Miami Turnberry Resort 19999 W Country Club Dr, Aventura, FL 33180" at bounding box center [505, 189] width 228 height 28
click at [579, 196] on textarea "JW Marriott Miami Turnberry Resort 19999 W Country Club Dr, Aventura, FL 33180" at bounding box center [505, 189] width 228 height 28
drag, startPoint x: 588, startPoint y: 195, endPoint x: 391, endPoint y: 186, distance: 197.4
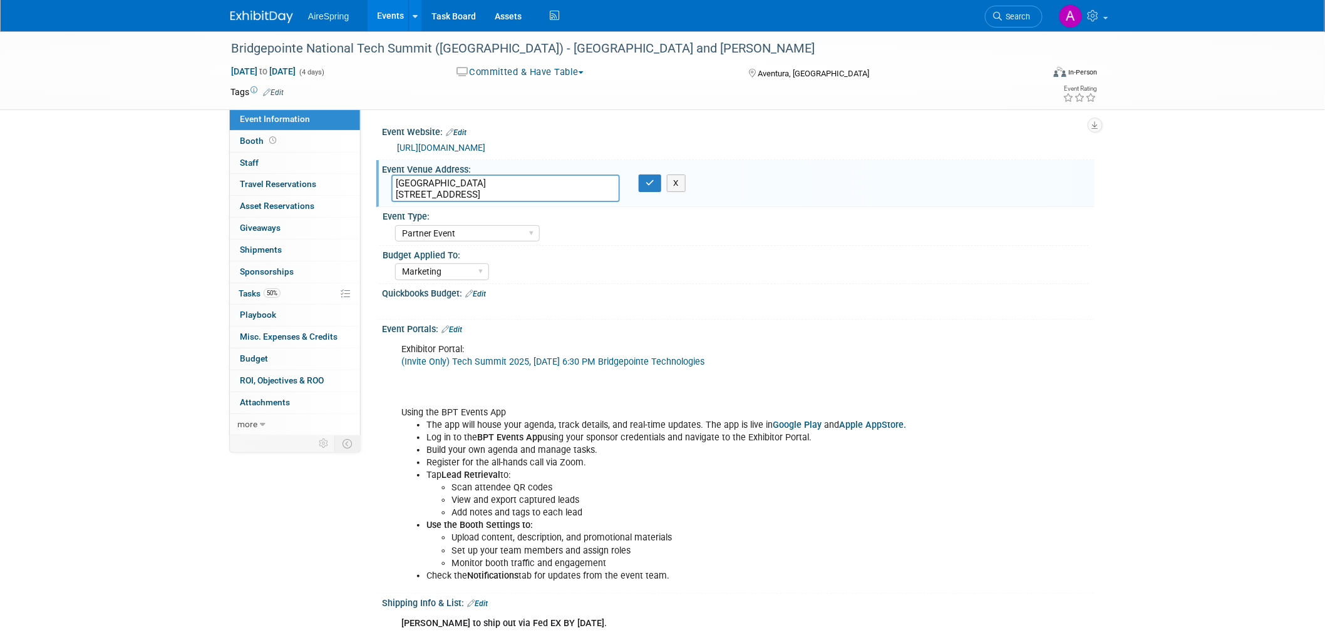
click at [391, 186] on textarea "JW Marriott Miami Turnberry Resort 19999 W Country Club Dr, Aventura, FL 33180" at bounding box center [505, 189] width 228 height 28
